Goal: Task Accomplishment & Management: Manage account settings

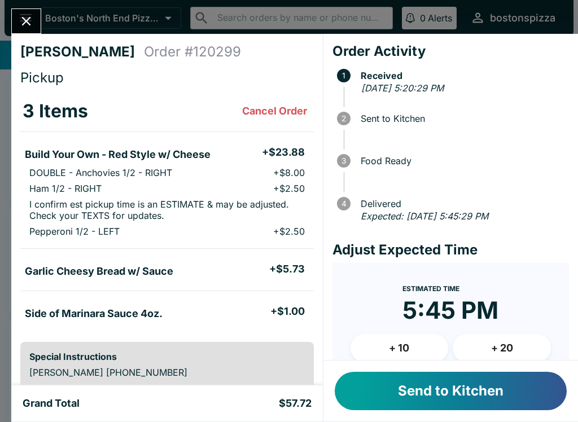
click at [415, 394] on button "Send to Kitchen" at bounding box center [451, 391] width 232 height 38
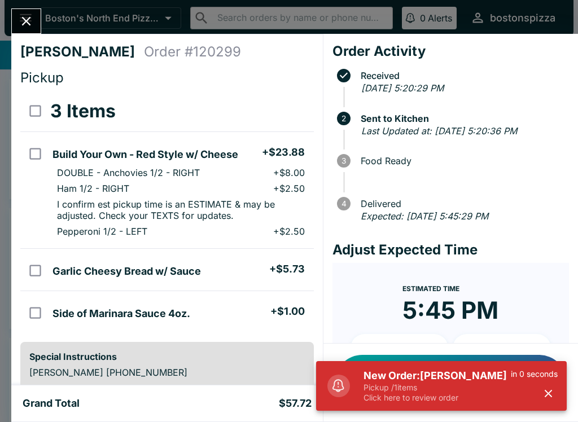
click at [416, 400] on p "Click here to review order" at bounding box center [437, 398] width 147 height 10
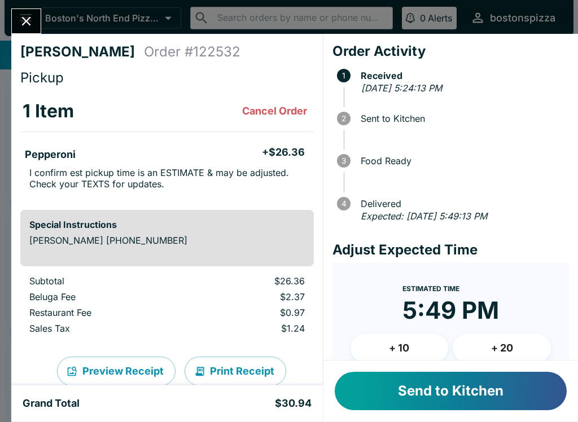
click at [467, 391] on button "Send to Kitchen" at bounding box center [451, 391] width 232 height 38
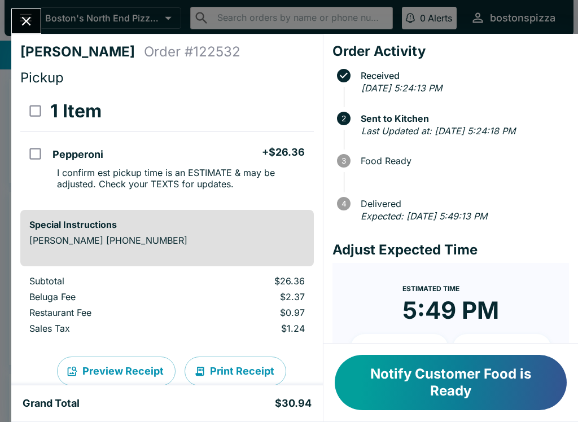
click at [35, 22] on button "Close" at bounding box center [26, 21] width 29 height 24
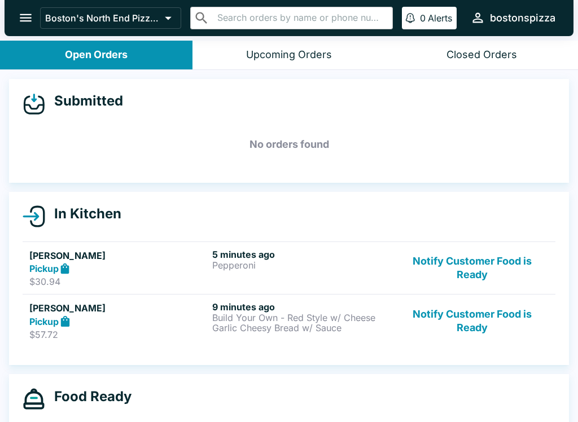
click at [241, 317] on p "Build Your Own - Red Style w/ Cheese" at bounding box center [301, 318] width 178 height 10
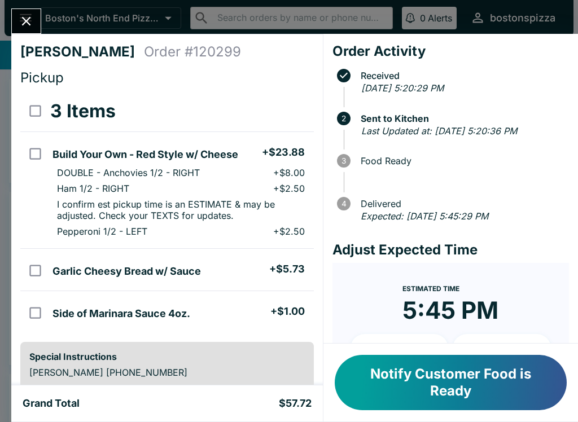
click at [36, 17] on button "Close" at bounding box center [26, 21] width 29 height 24
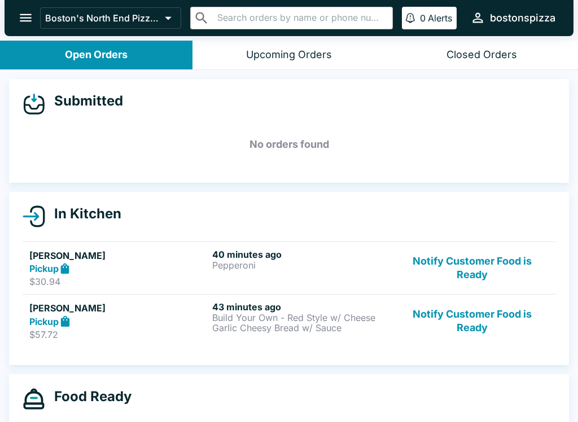
click at [228, 308] on h6 "43 minutes ago" at bounding box center [301, 307] width 178 height 11
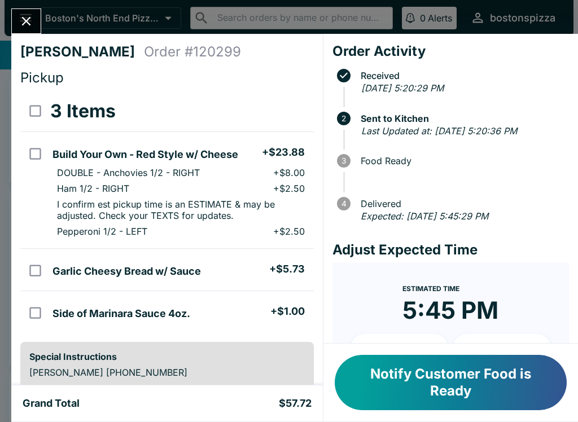
click at [422, 387] on button "Notify Customer Food is Ready" at bounding box center [451, 382] width 232 height 55
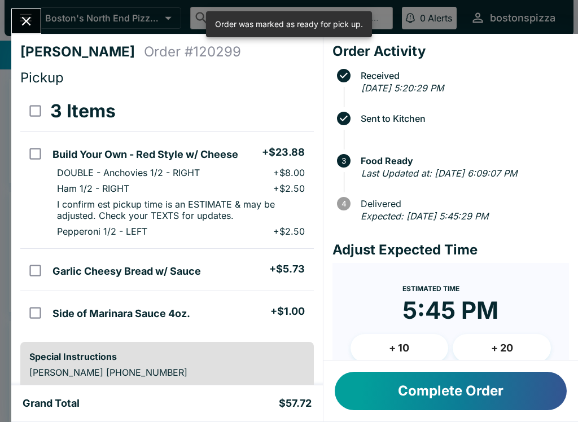
click at [441, 390] on button "Complete Order" at bounding box center [451, 391] width 232 height 38
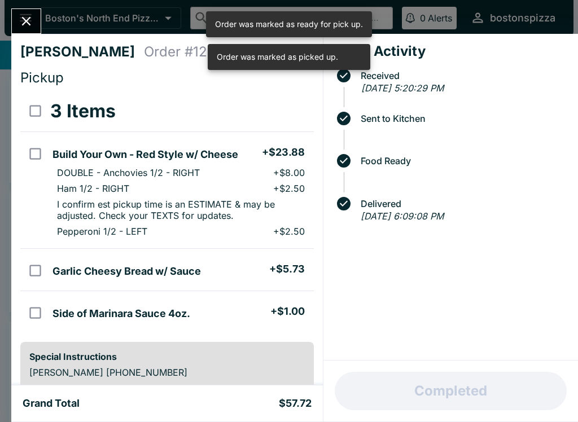
click at [32, 25] on icon "Close" at bounding box center [26, 21] width 15 height 15
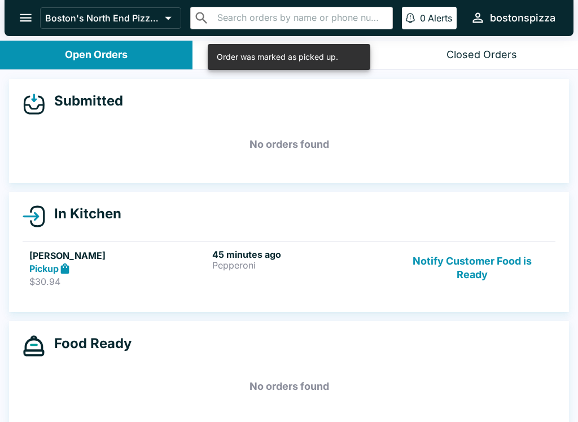
click at [490, 272] on button "Notify Customer Food is Ready" at bounding box center [472, 268] width 153 height 39
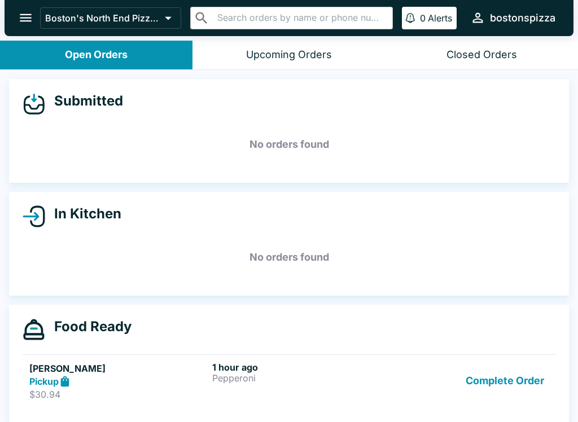
click at [516, 383] on button "Complete Order" at bounding box center [505, 381] width 88 height 39
